Goal: Download file/media

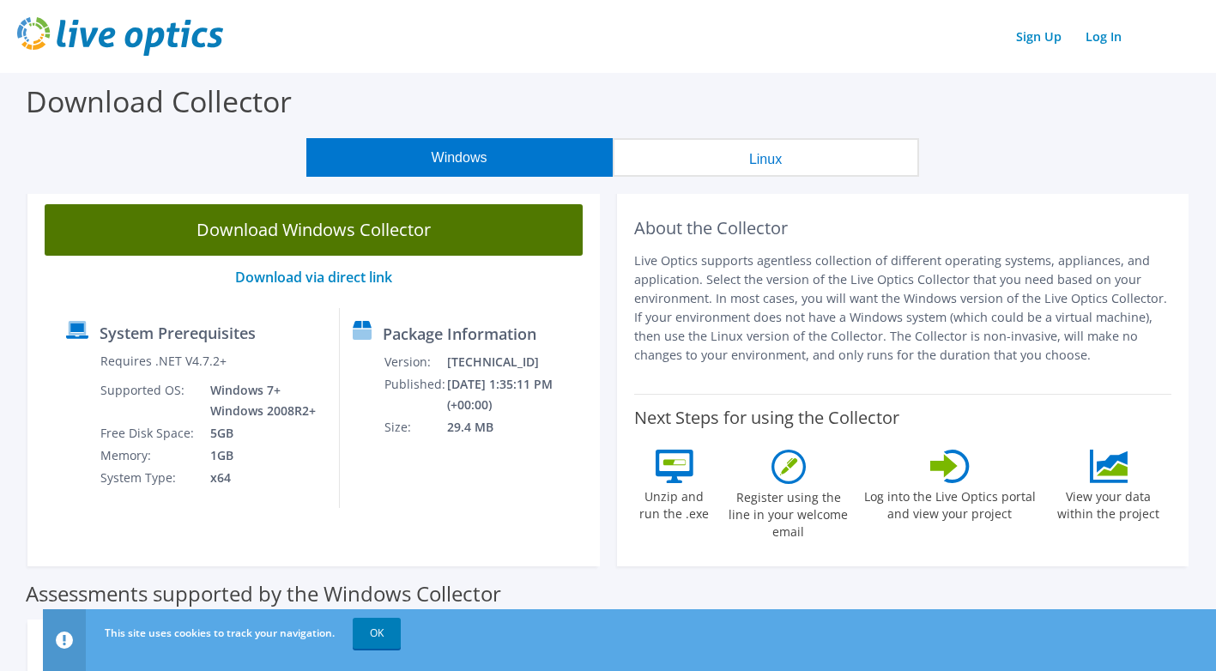
click at [339, 232] on link "Download Windows Collector" at bounding box center [314, 229] width 538 height 51
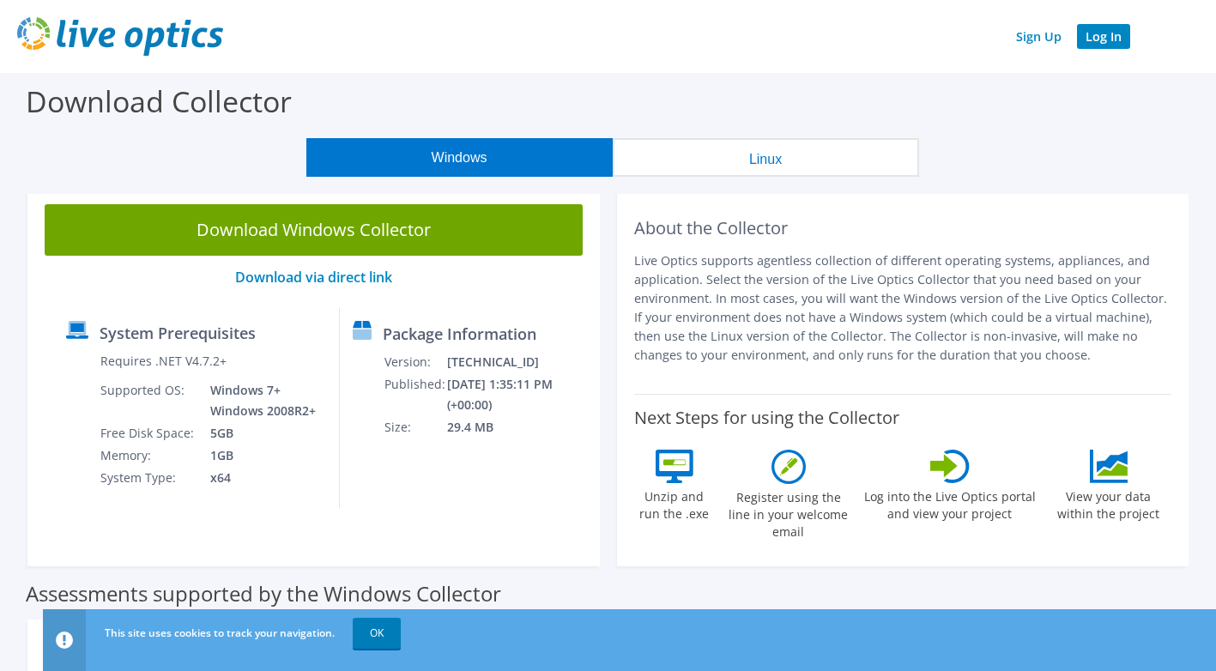
click at [1101, 36] on link "Log In" at bounding box center [1103, 36] width 53 height 25
